Goal: Check status: Check status

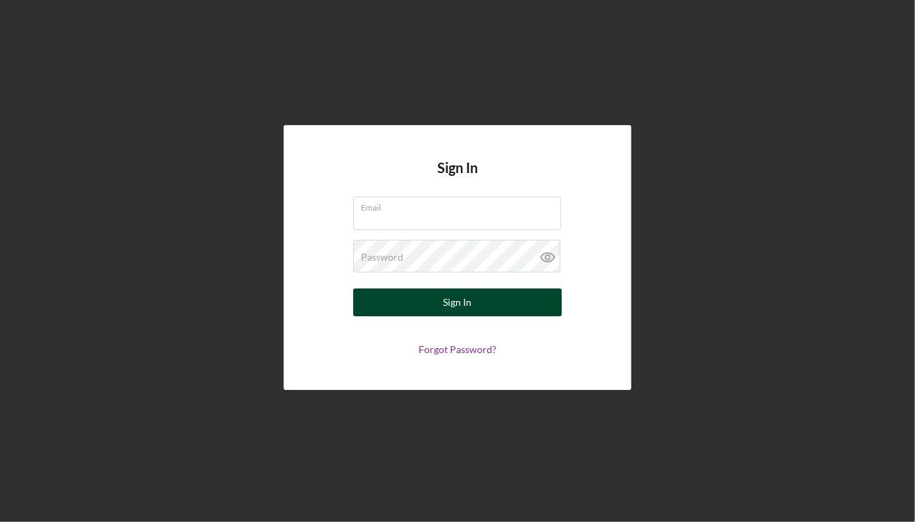
type input "[EMAIL_ADDRESS][DOMAIN_NAME]"
click at [449, 307] on div "Sign In" at bounding box center [457, 302] width 28 height 28
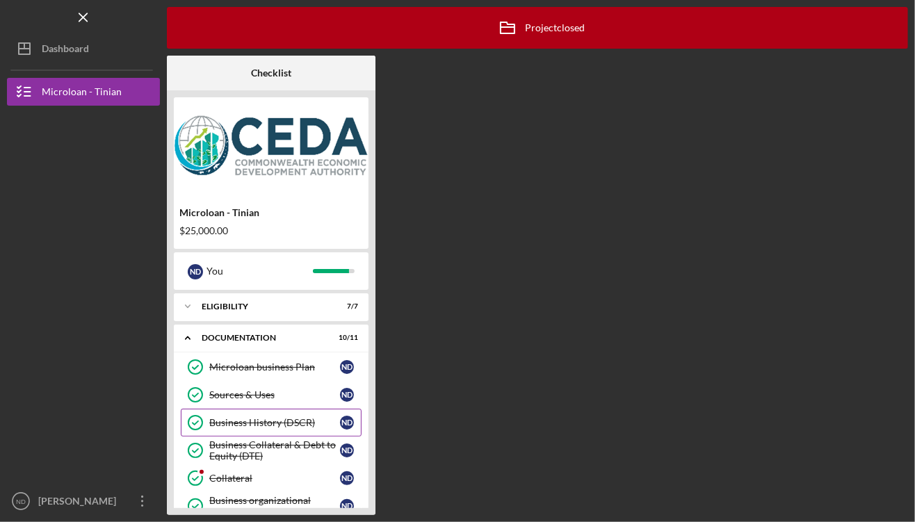
scroll to position [284, 0]
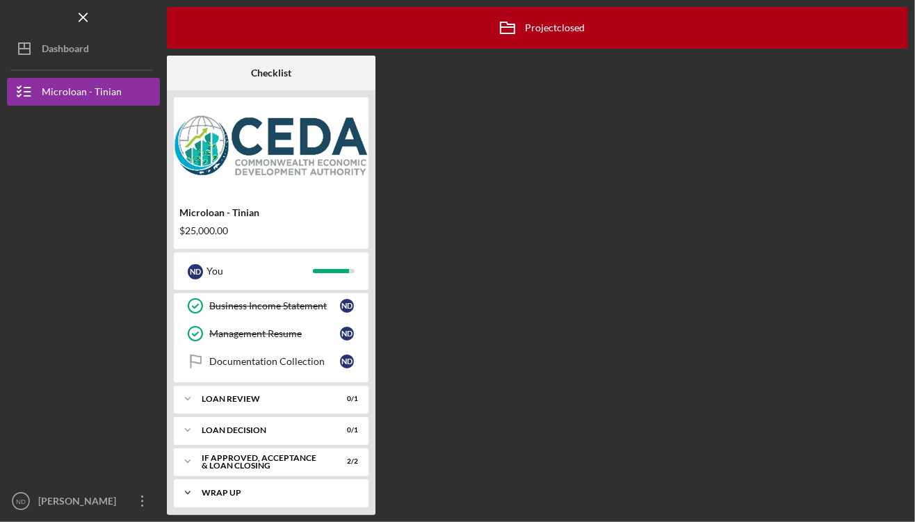
click at [256, 489] on div "Wrap up" at bounding box center [276, 493] width 149 height 8
click at [190, 489] on icon "Icon/Expander" at bounding box center [188, 493] width 28 height 28
click at [226, 489] on div "Wrap up" at bounding box center [276, 493] width 149 height 8
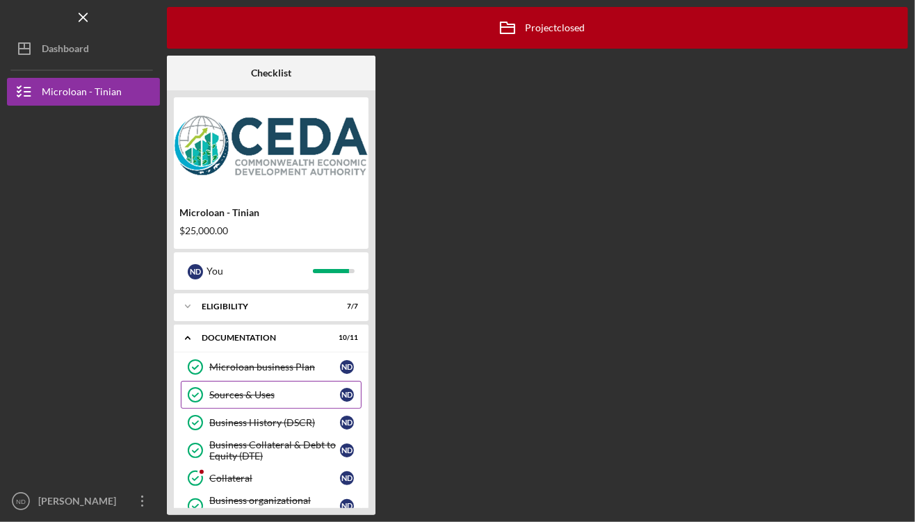
scroll to position [284, 0]
